Goal: Find specific page/section: Find specific page/section

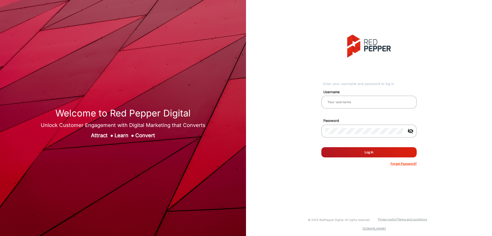
type input "[PERSON_NAME]"
click at [394, 151] on button "Log In" at bounding box center [369, 152] width 95 height 10
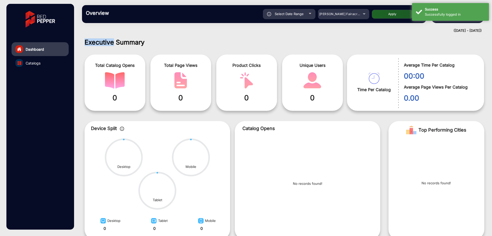
drag, startPoint x: 81, startPoint y: 36, endPoint x: 119, endPoint y: 39, distance: 37.8
click at [115, 39] on div "Executive Summary Total Catalog Opens 0 Total Page Views 0 Product Clicks 0 Uni…" at bounding box center [285, 139] width 408 height 202
click at [192, 46] on h1 "Executive Summary" at bounding box center [285, 42] width 400 height 8
click at [33, 61] on span "Catalogs" at bounding box center [33, 63] width 15 height 5
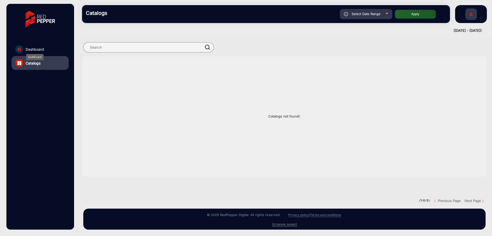
click at [40, 49] on span "Dashboard" at bounding box center [35, 49] width 18 height 5
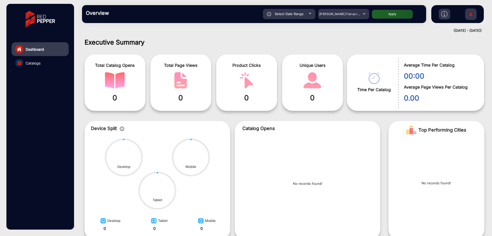
scroll to position [4, 0]
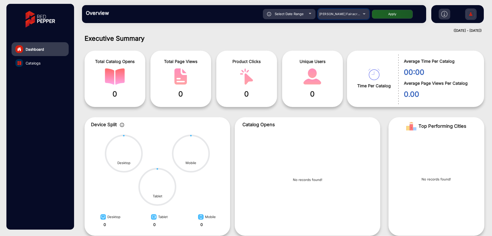
click at [339, 12] on span "Adams Fairacre Farms" at bounding box center [344, 14] width 51 height 4
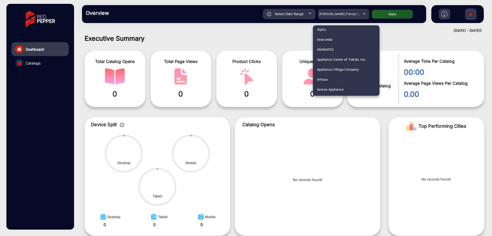
scroll to position [772, 0]
drag, startPoint x: 341, startPoint y: 57, endPoint x: 290, endPoint y: 19, distance: 63.9
click at [341, 57] on mat-option "[PERSON_NAME]" at bounding box center [346, 61] width 67 height 10
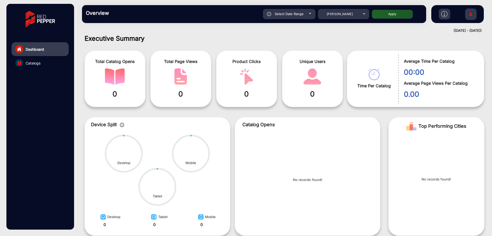
click at [386, 14] on button "Apply" at bounding box center [392, 14] width 41 height 9
type input "[DATE]"
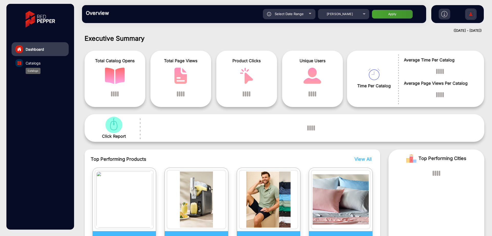
click at [36, 62] on span "Catalogs" at bounding box center [33, 63] width 15 height 5
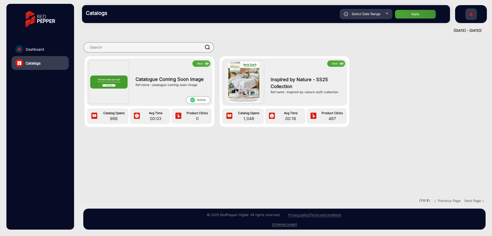
click at [206, 65] on img at bounding box center [207, 64] width 6 height 6
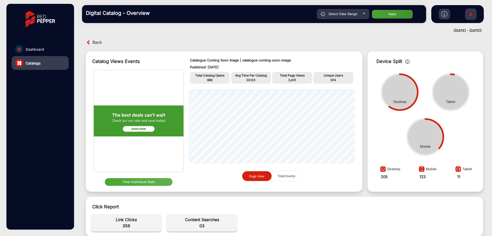
click at [44, 61] on link "Catalogs" at bounding box center [40, 63] width 57 height 14
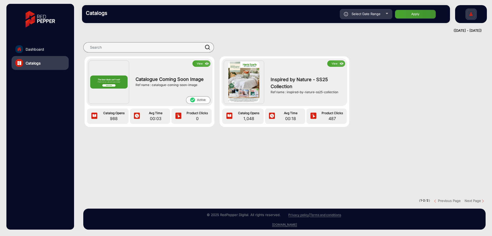
click at [336, 63] on button "View" at bounding box center [336, 64] width 18 height 6
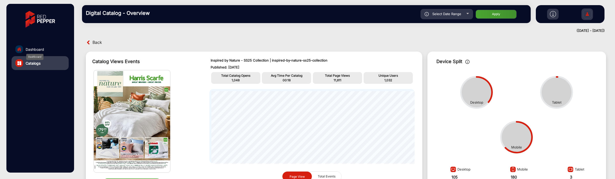
click at [41, 48] on span "Dashboard" at bounding box center [35, 49] width 18 height 5
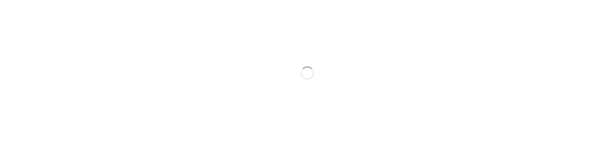
scroll to position [4, 0]
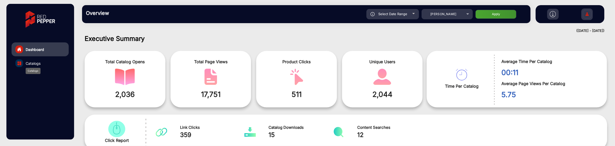
click at [29, 65] on span "Catalogs" at bounding box center [33, 63] width 15 height 5
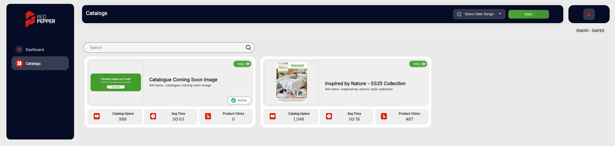
click at [421, 64] on img at bounding box center [424, 64] width 6 height 6
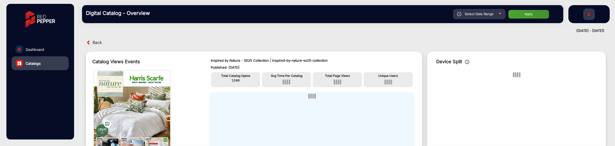
scroll to position [4, 0]
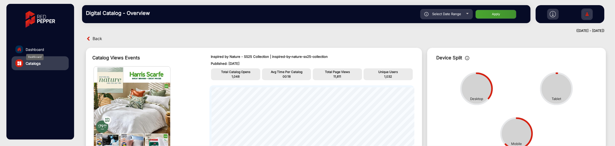
click at [34, 48] on span "Dashboard" at bounding box center [35, 49] width 18 height 5
